Goal: Navigation & Orientation: Find specific page/section

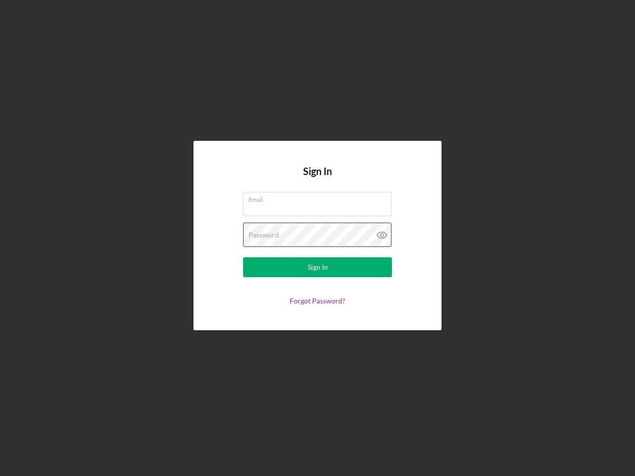
click at [317, 238] on div "Password" at bounding box center [317, 235] width 149 height 25
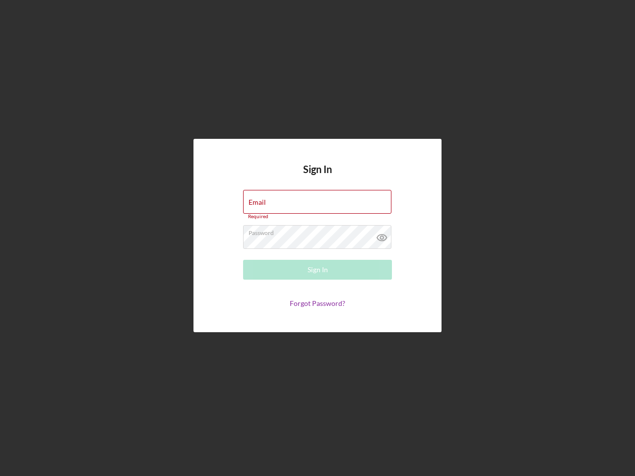
click at [382, 235] on icon at bounding box center [381, 237] width 25 height 25
